Goal: Navigation & Orientation: Find specific page/section

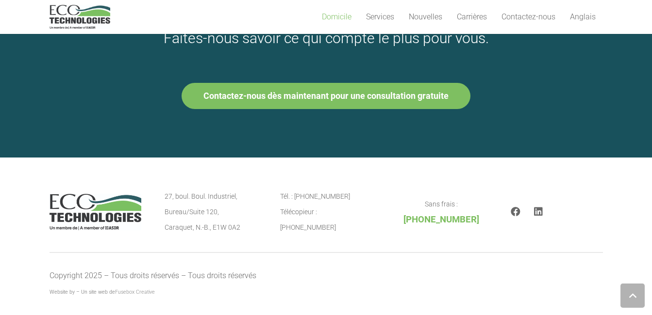
scroll to position [1360, 0]
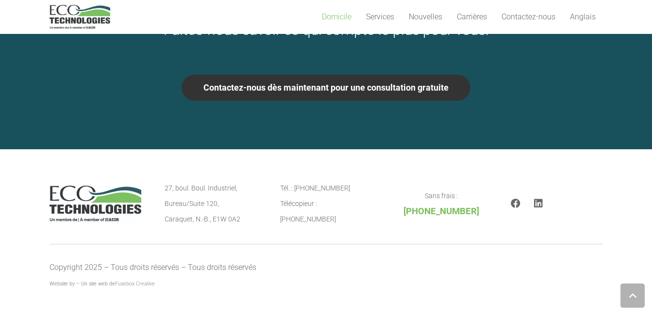
click at [398, 93] on link "Contactez-nous dès maintenant pour une consultation gratuite" at bounding box center [326, 88] width 289 height 26
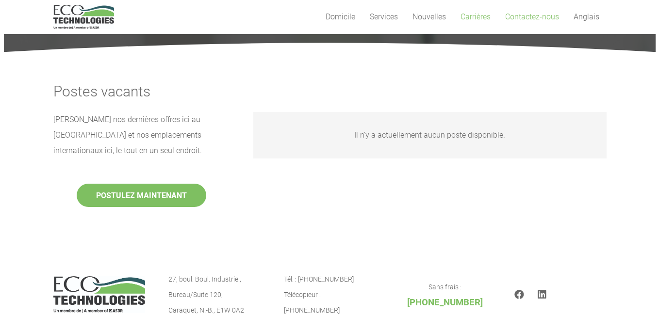
scroll to position [101, 0]
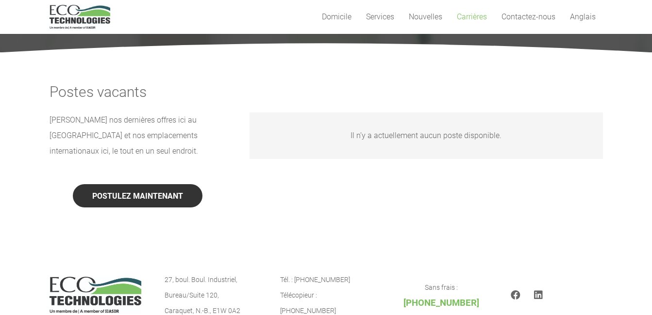
click at [133, 198] on button "POSTULEZ MAINTENANT" at bounding box center [138, 195] width 130 height 23
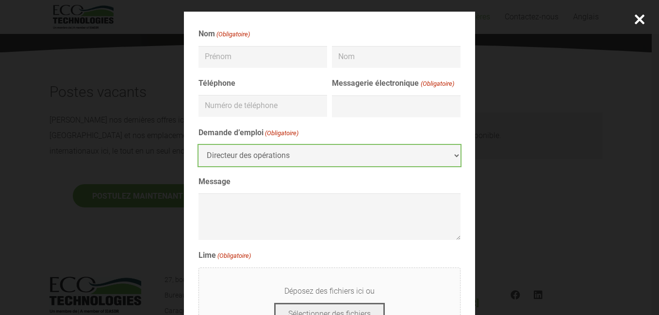
click at [449, 158] on select "Directeur des opérations" at bounding box center [330, 156] width 262 height 22
click at [453, 157] on select "Directeur des opérations" at bounding box center [330, 156] width 262 height 22
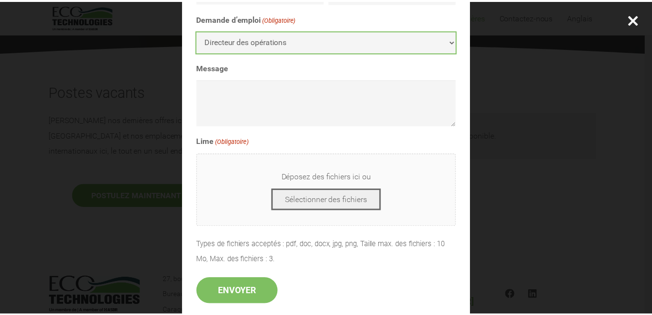
scroll to position [0, 0]
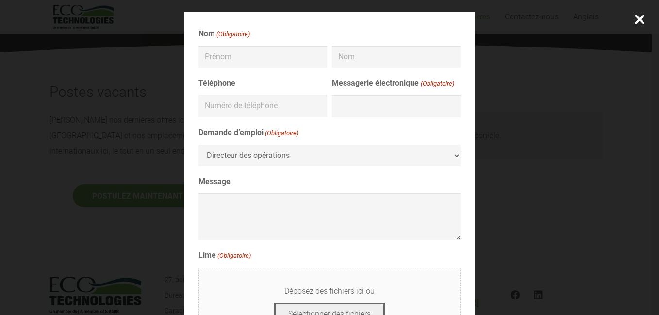
click at [643, 9] on div at bounding box center [639, 19] width 39 height 39
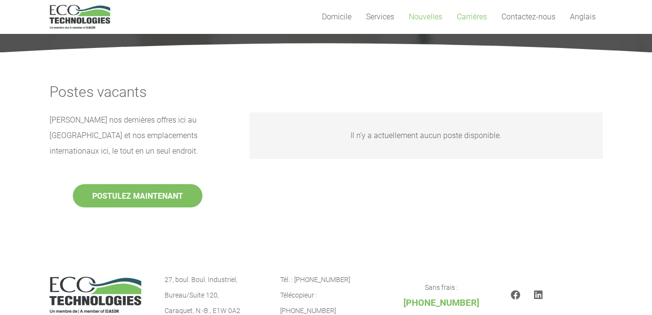
click at [426, 15] on span "Nouvelles" at bounding box center [425, 16] width 33 height 9
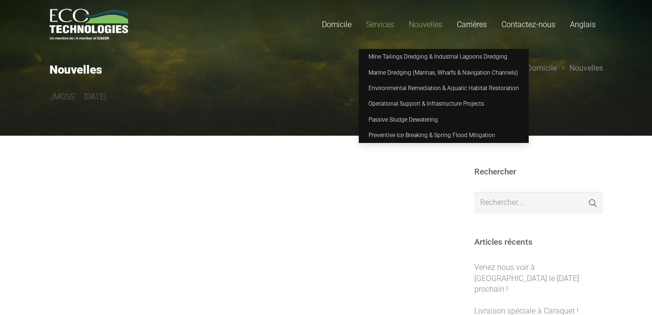
click at [385, 27] on span "Services" at bounding box center [380, 24] width 28 height 9
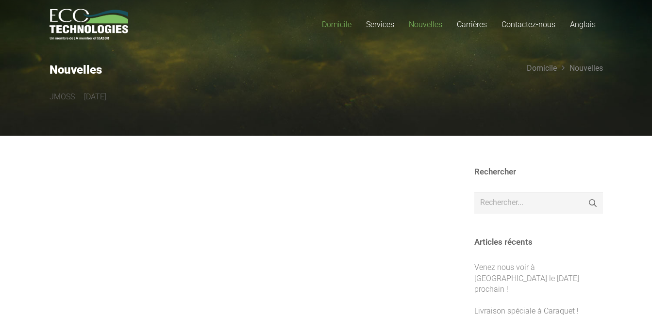
click at [347, 21] on span "Domicile" at bounding box center [337, 24] width 30 height 9
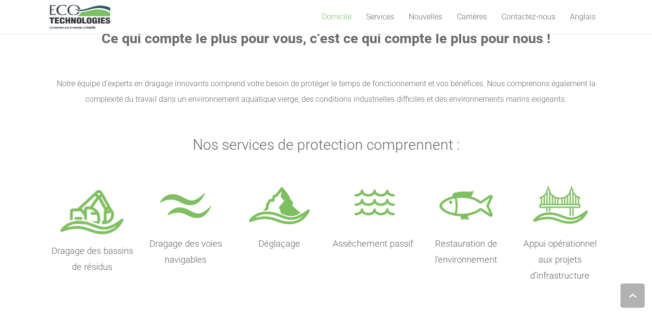
scroll to position [358, 0]
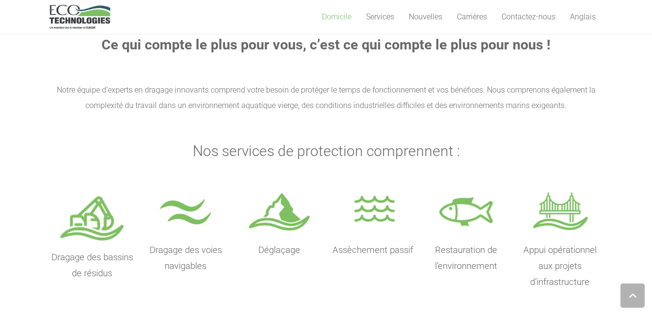
click at [99, 222] on img at bounding box center [92, 216] width 66 height 55
click at [96, 264] on p "Dragage des bassins de résidus" at bounding box center [93, 266] width 86 height 32
click at [106, 222] on img at bounding box center [92, 216] width 66 height 55
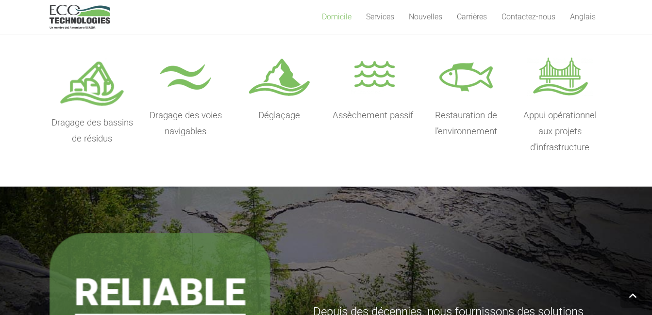
scroll to position [497, 0]
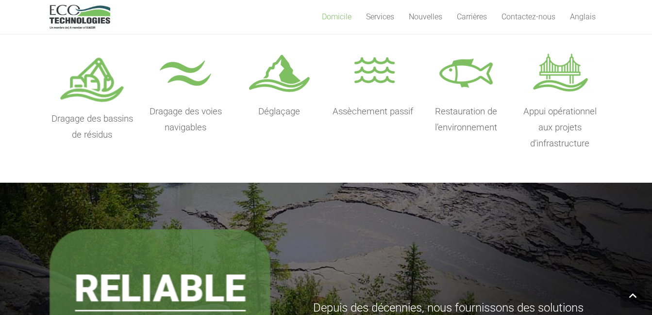
click at [177, 99] on img at bounding box center [185, 74] width 66 height 48
click at [277, 110] on span "Déglaçage" at bounding box center [279, 111] width 42 height 11
click at [367, 123] on div "Assèchement passif" at bounding box center [373, 100] width 86 height 101
click at [450, 121] on p "Restauration de l’environnement" at bounding box center [466, 120] width 86 height 32
click at [552, 133] on span "Appui opérationnel aux projets d’infrastructure" at bounding box center [559, 127] width 73 height 43
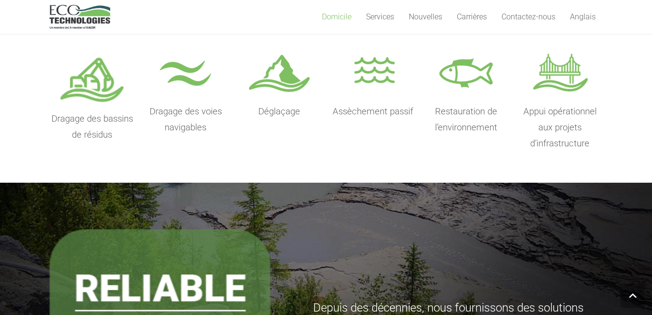
click at [74, 114] on span "Dragage des bassins de résidus" at bounding box center [92, 127] width 82 height 27
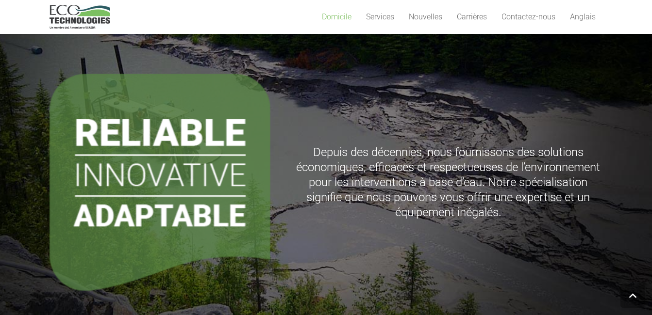
scroll to position [656, 0]
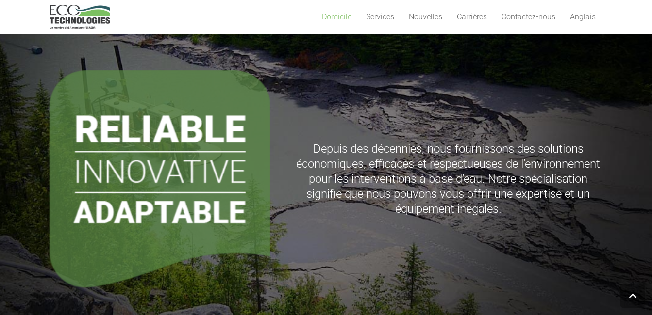
click at [354, 166] on span "Depuis des décennies, nous fournissons des solutions économiques, efficaces et …" at bounding box center [448, 179] width 304 height 74
click at [142, 186] on img at bounding box center [160, 178] width 221 height 217
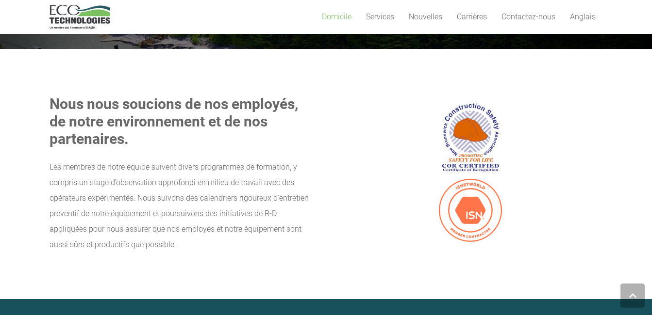
scroll to position [949, 0]
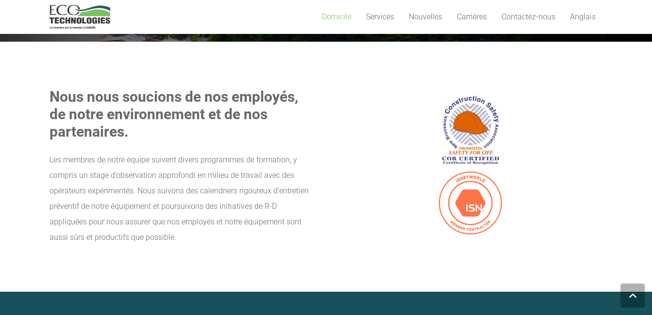
click at [464, 122] on img at bounding box center [470, 130] width 73 height 73
click at [470, 208] on img at bounding box center [470, 203] width 73 height 73
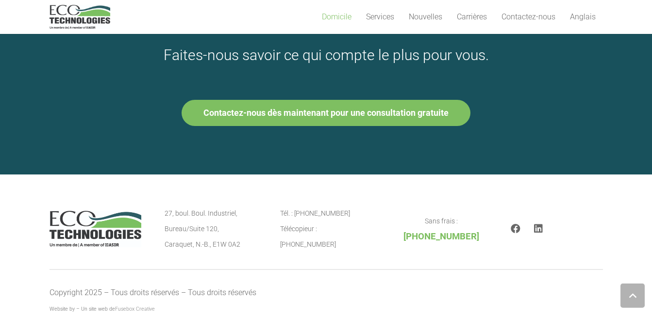
scroll to position [1360, 0]
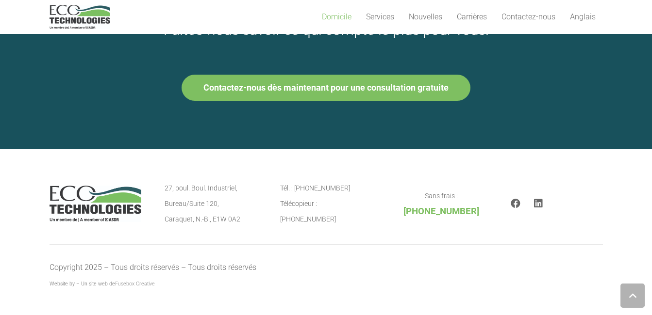
click at [334, 21] on link "Domicile" at bounding box center [337, 17] width 44 height 34
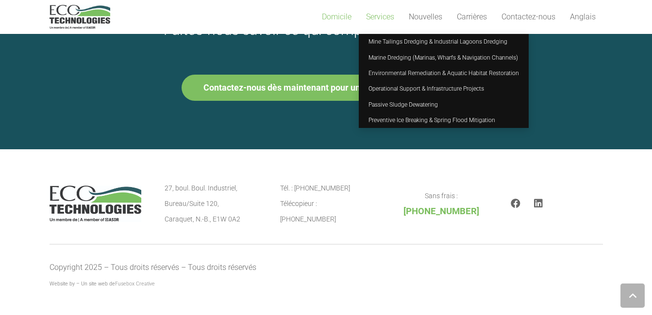
click at [395, 9] on link "Services" at bounding box center [380, 17] width 43 height 34
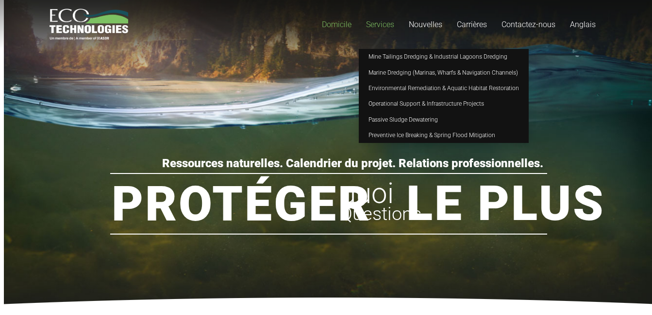
click at [382, 31] on link "Services" at bounding box center [380, 24] width 43 height 49
click at [389, 20] on span "Services" at bounding box center [380, 24] width 28 height 9
